Goal: Check status: Check status

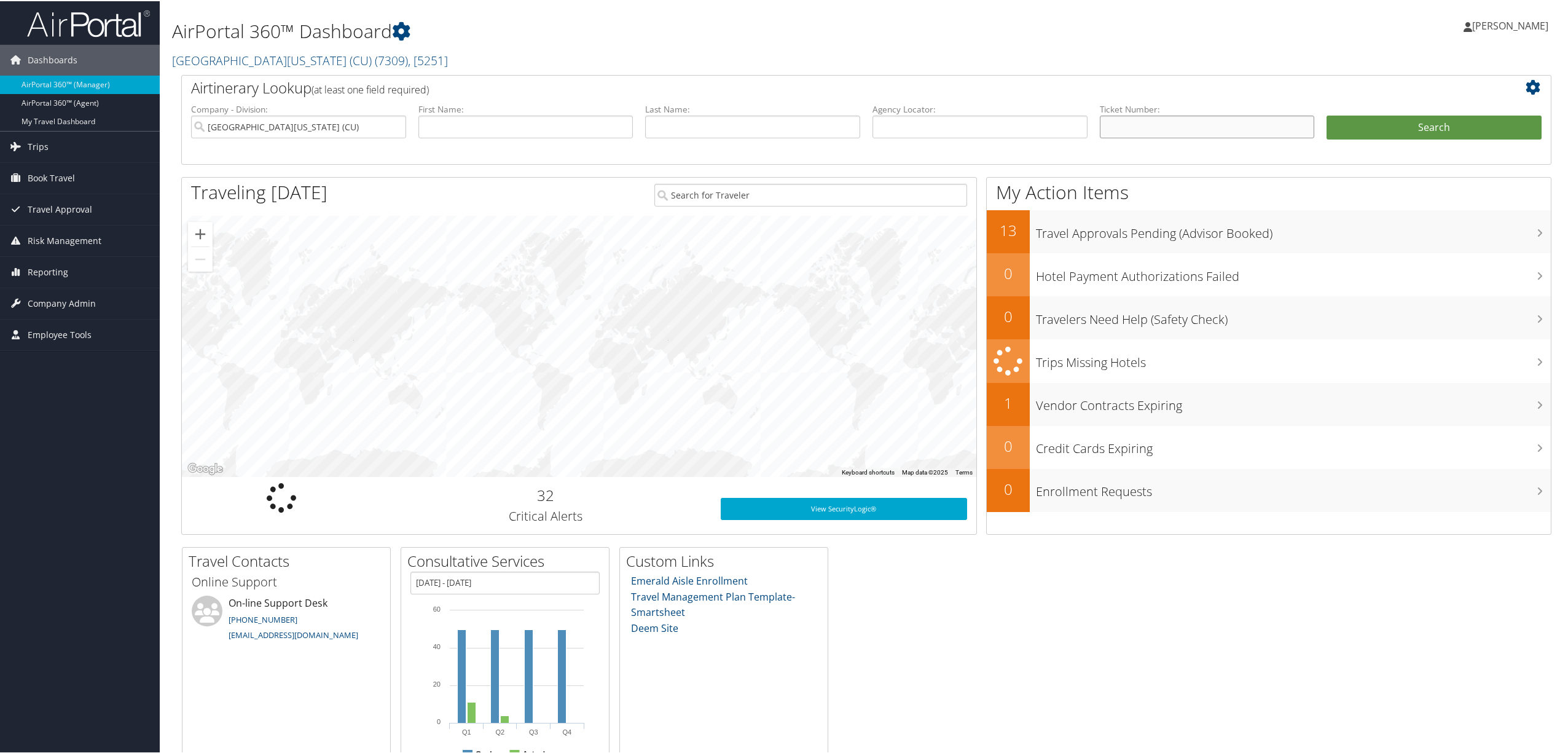
click at [1135, 132] on input "text" at bounding box center [1207, 126] width 215 height 23
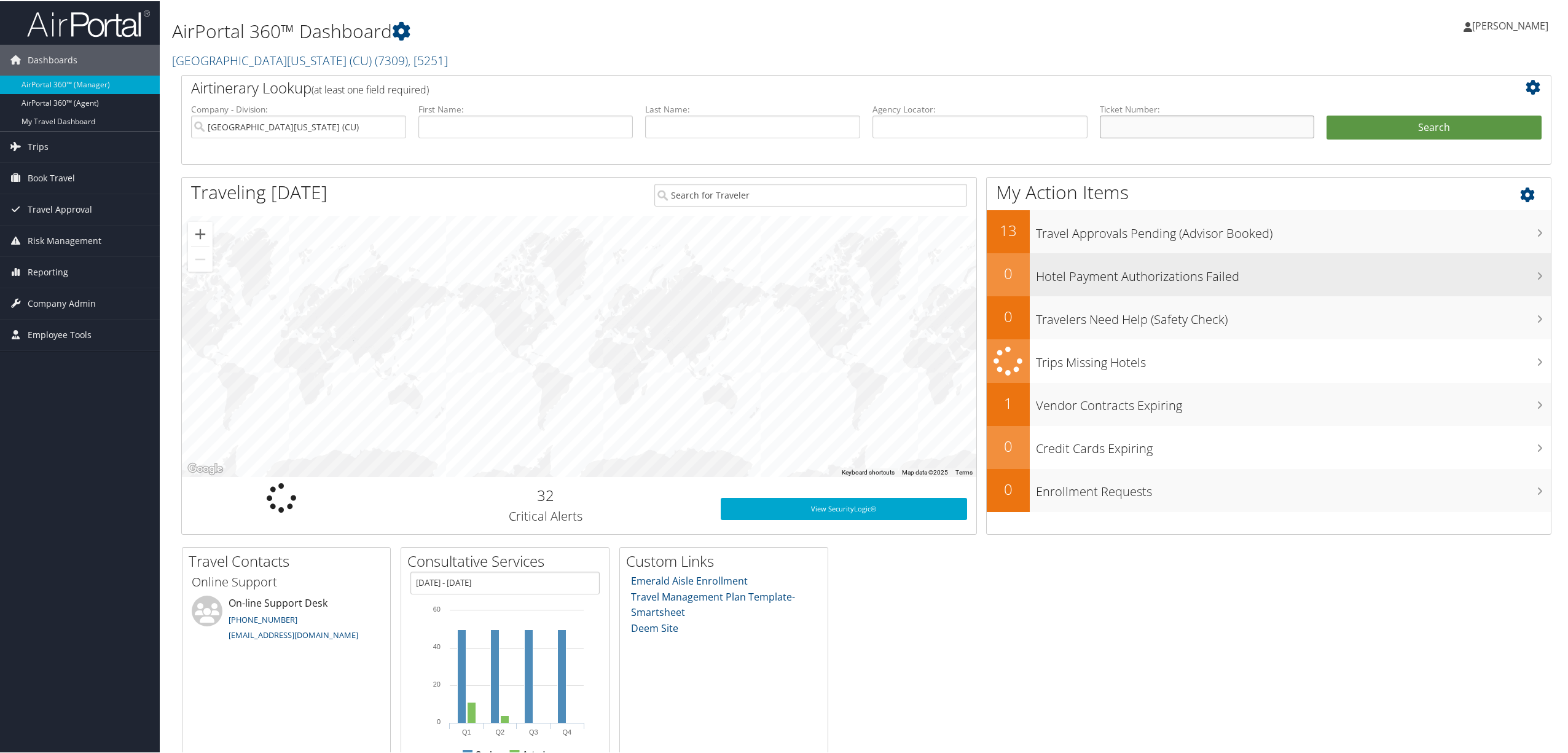
paste input "0167229825507"
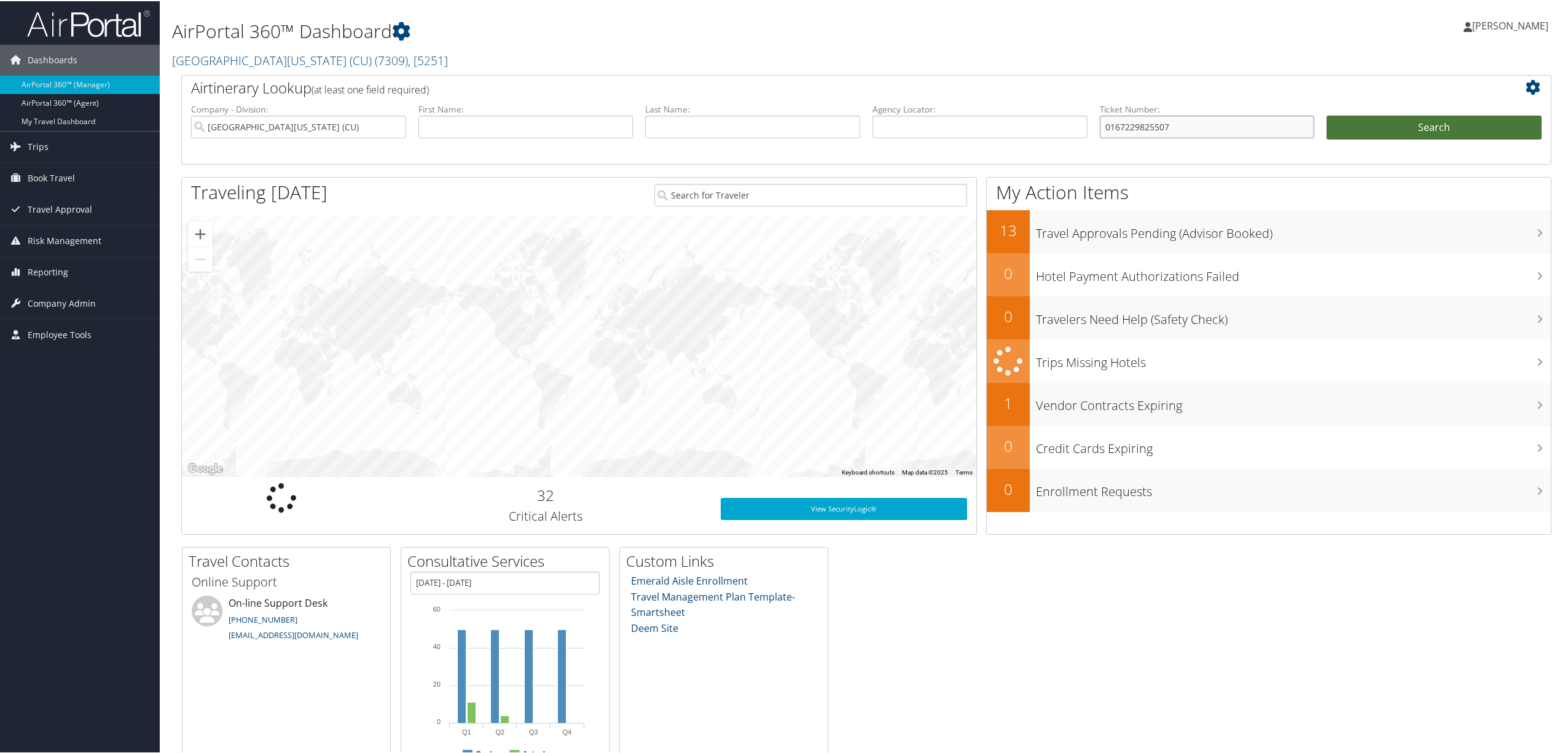
type input "0167229825507"
click at [1363, 126] on button "Search" at bounding box center [1434, 127] width 215 height 25
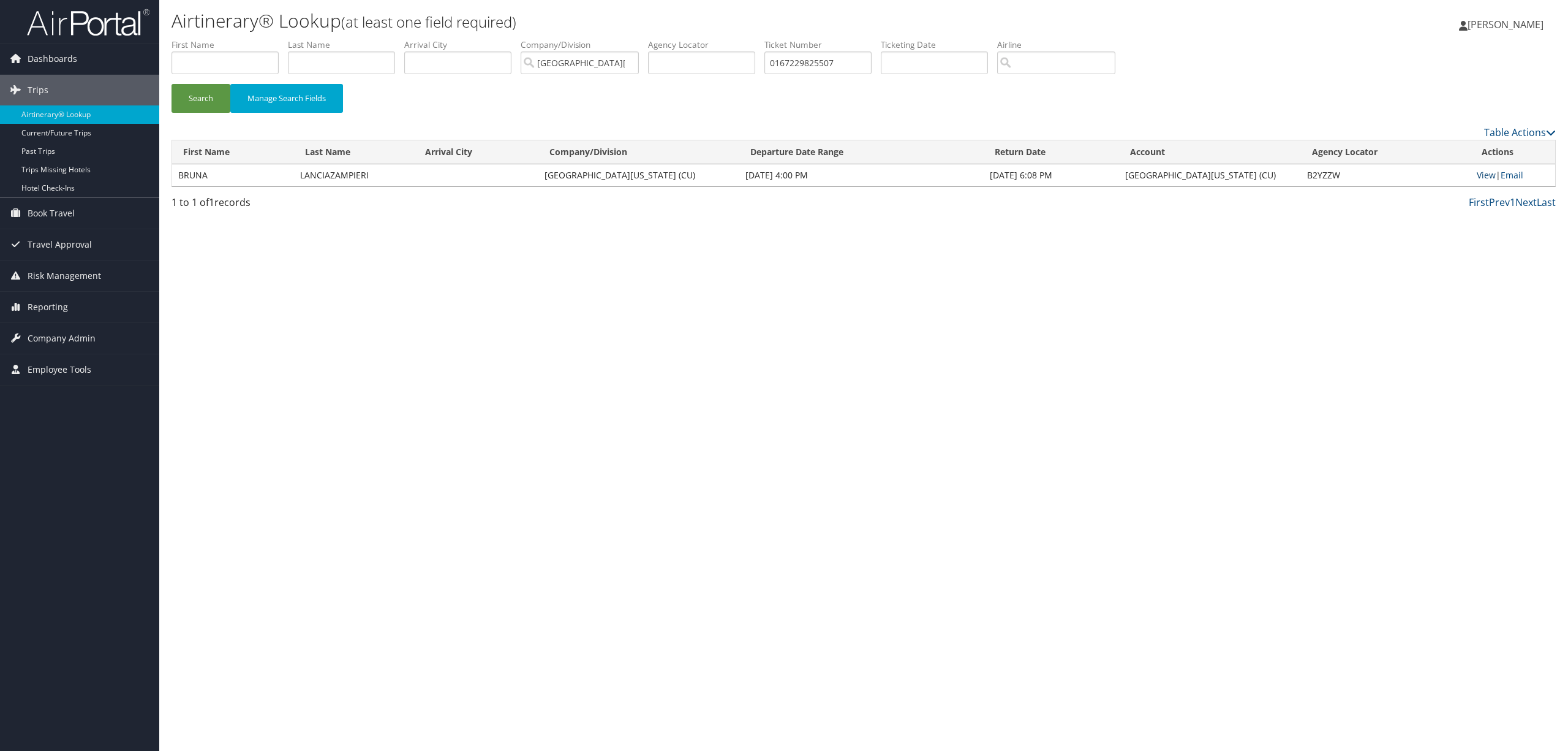
click at [1481, 174] on link "View" at bounding box center [1487, 174] width 19 height 12
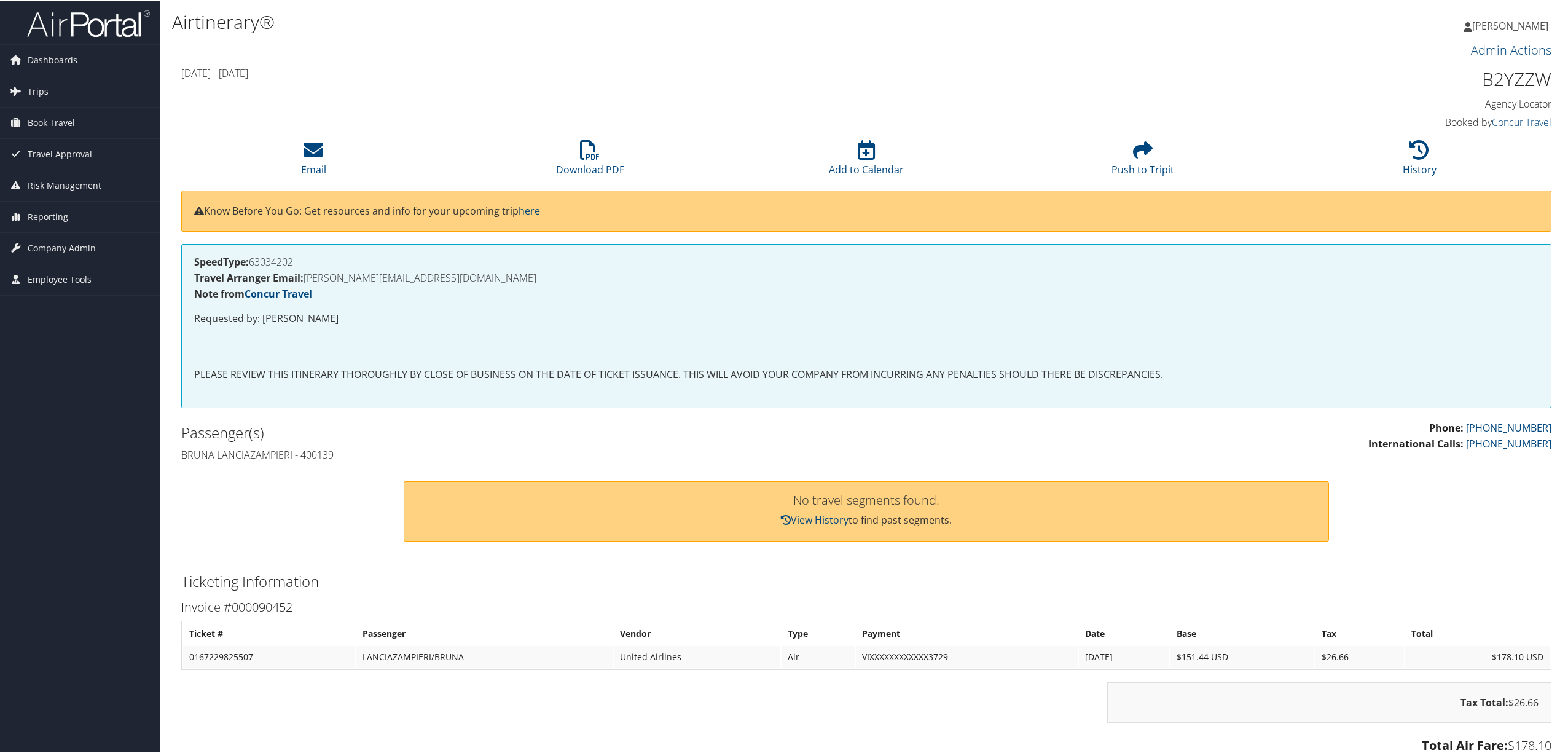
click at [215, 111] on div "[DATE] - [DATE] B2YZZW Agency Locator Agency Locator B2YZZW Booked by Concur Tr…" at bounding box center [867, 97] width 1389 height 70
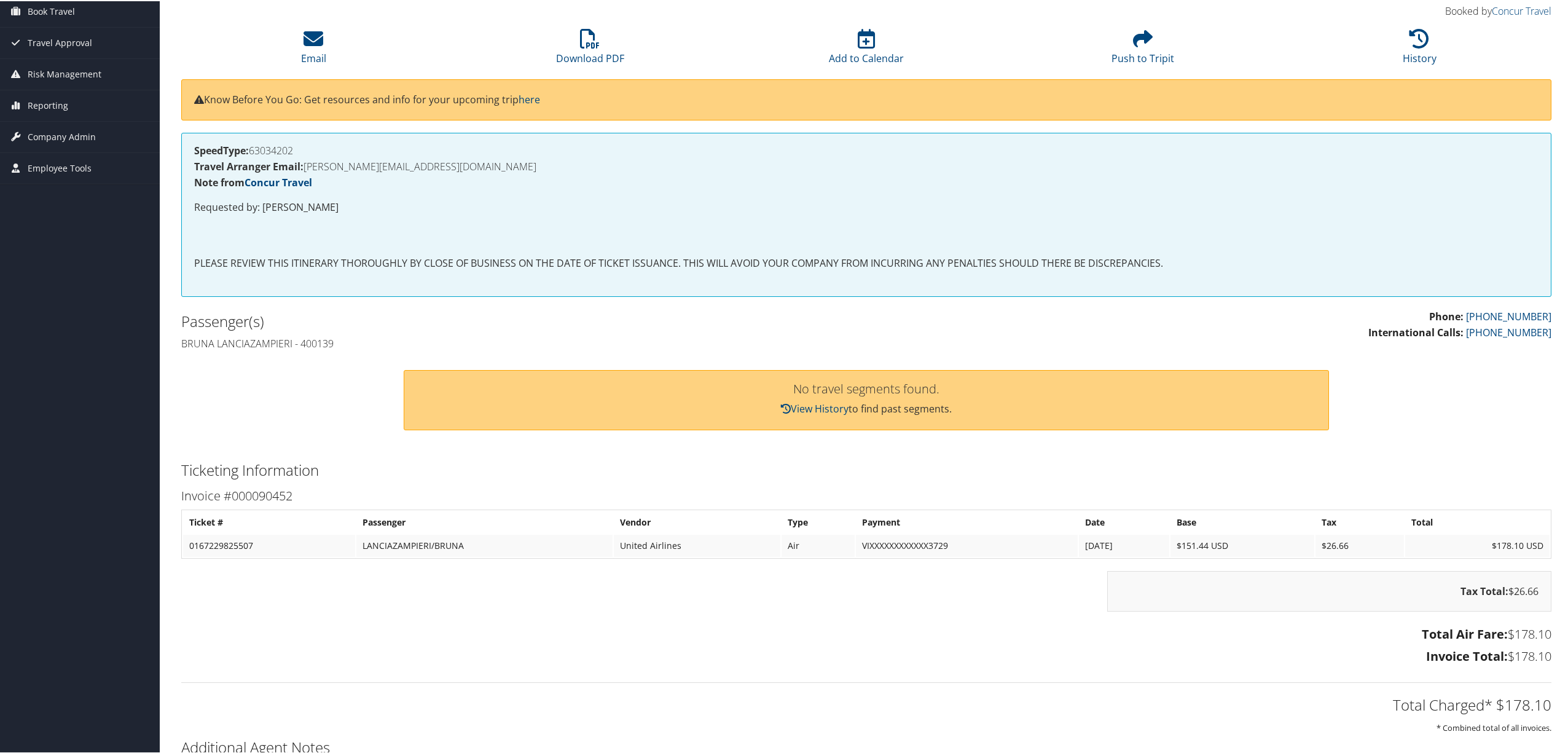
scroll to position [82, 0]
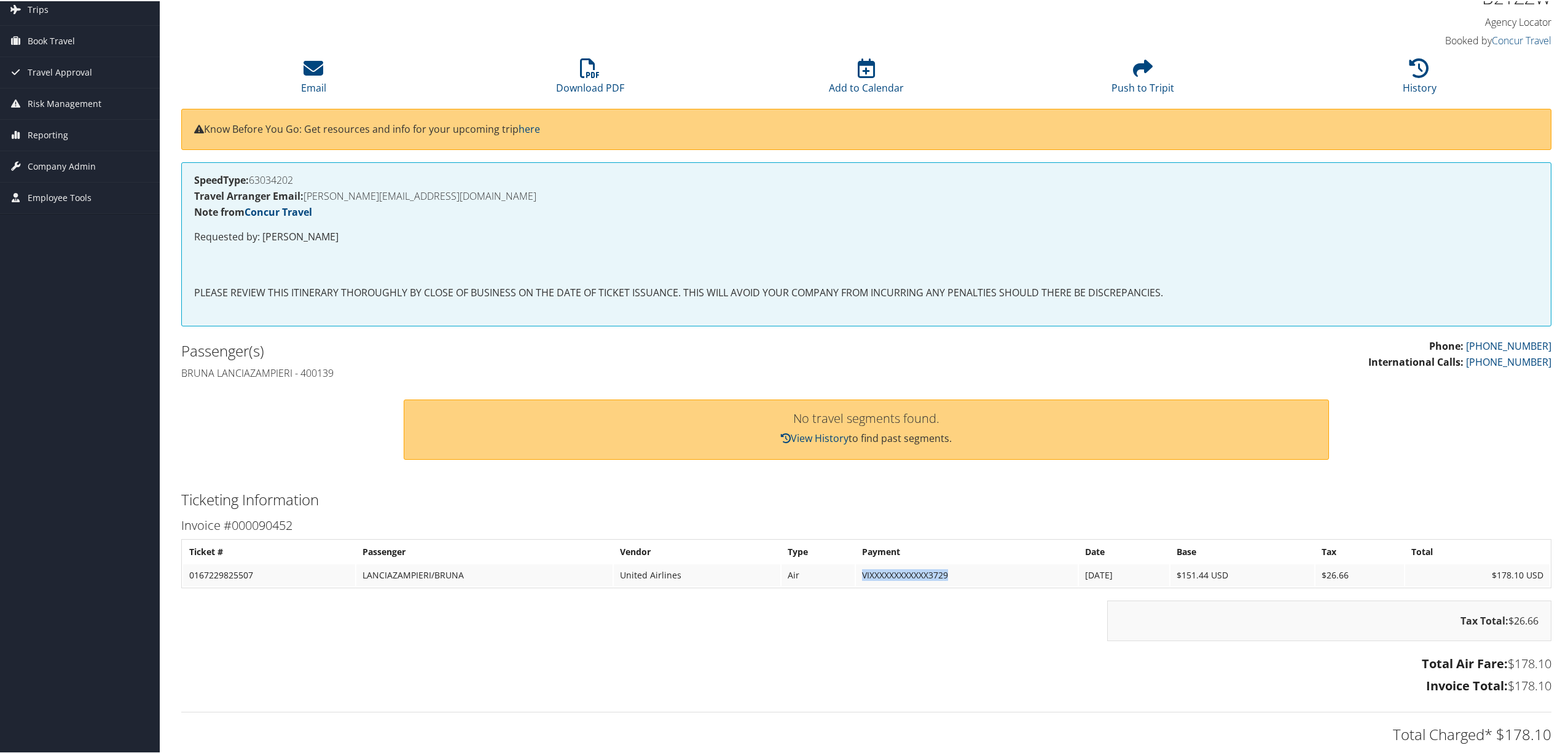
drag, startPoint x: 940, startPoint y: 573, endPoint x: 843, endPoint y: 568, distance: 97.1
click at [856, 568] on td "VIXXXXXXXXXXXX3729" at bounding box center [967, 574] width 222 height 22
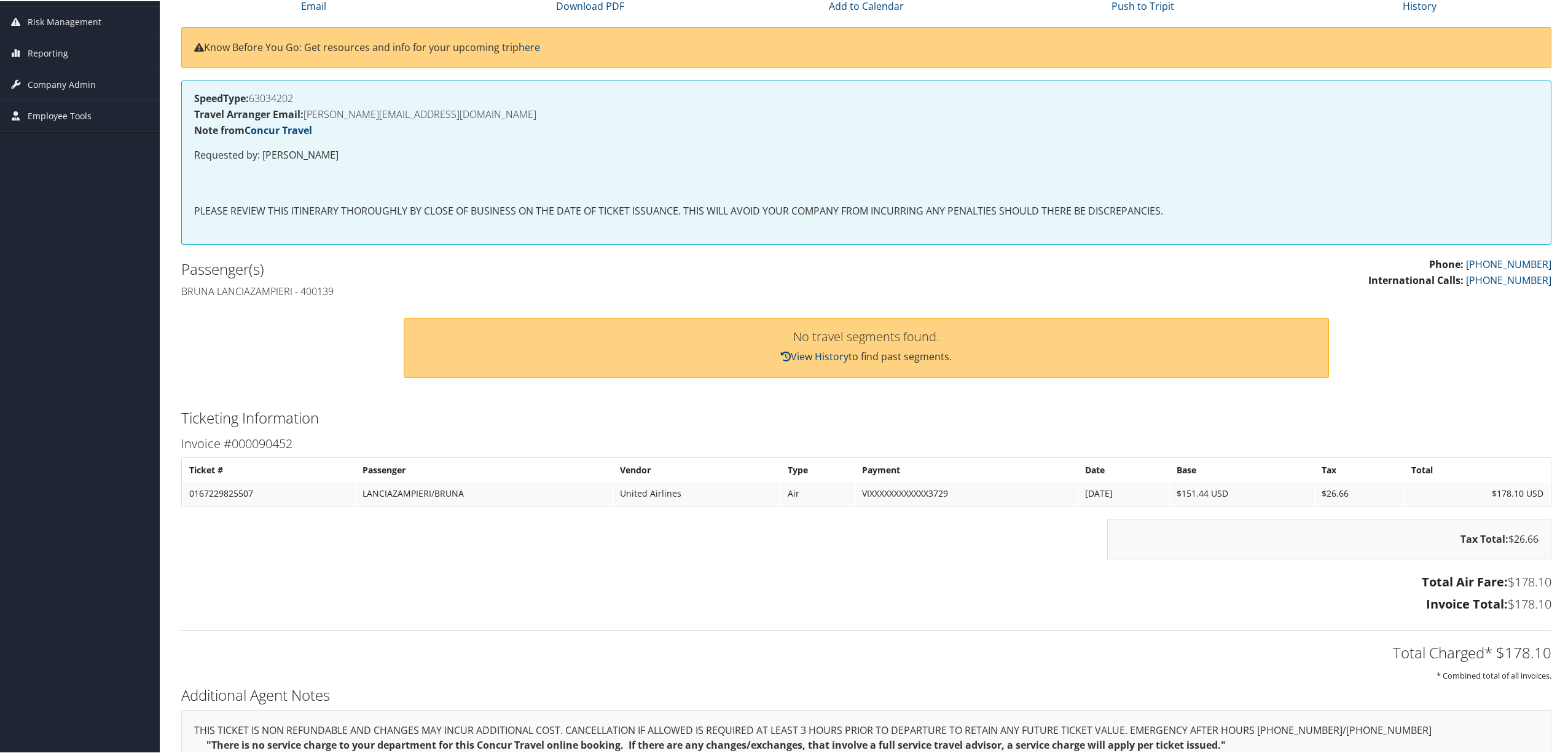
click at [421, 554] on div "Tax Total: $26.66" at bounding box center [867, 544] width 1389 height 53
drag, startPoint x: 1547, startPoint y: 655, endPoint x: 1386, endPoint y: 644, distance: 161.4
click at [1386, 644] on div "Total Charged* $178.10 * Combined total of all invoices." at bounding box center [867, 649] width 1389 height 65
